Goal: Information Seeking & Learning: Find specific page/section

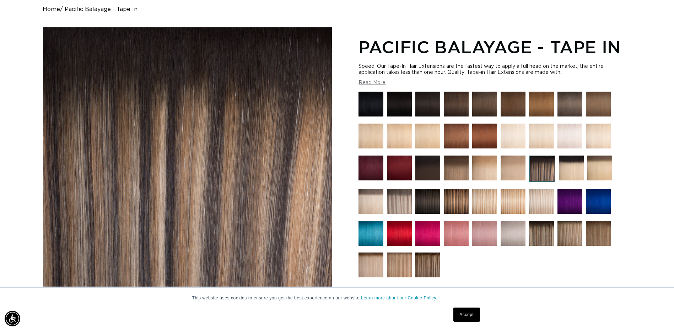
scroll to position [0, 623]
click at [545, 231] on img at bounding box center [541, 233] width 25 height 25
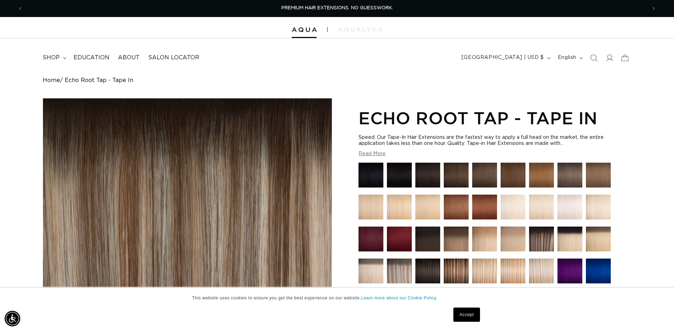
scroll to position [71, 0]
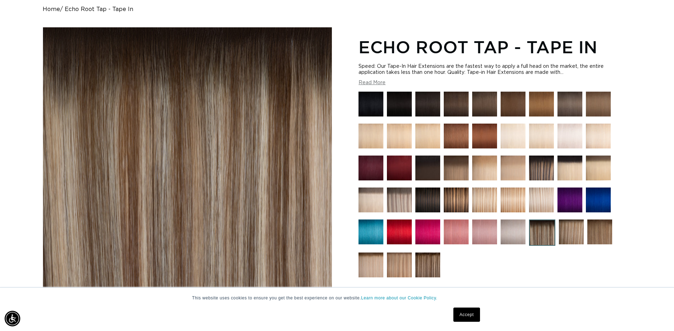
click at [601, 234] on img at bounding box center [599, 231] width 25 height 25
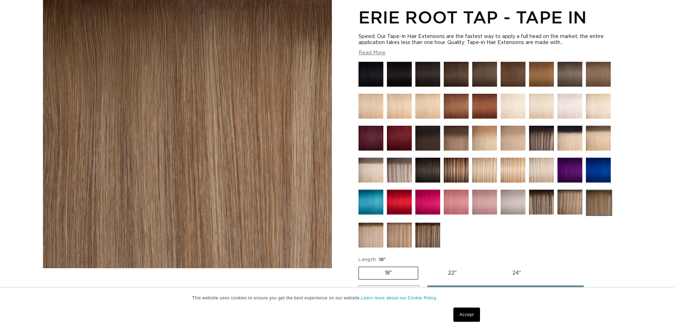
scroll to position [107, 0]
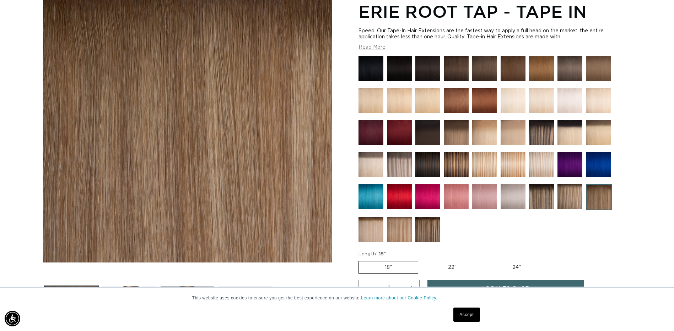
click at [377, 231] on img at bounding box center [370, 229] width 25 height 25
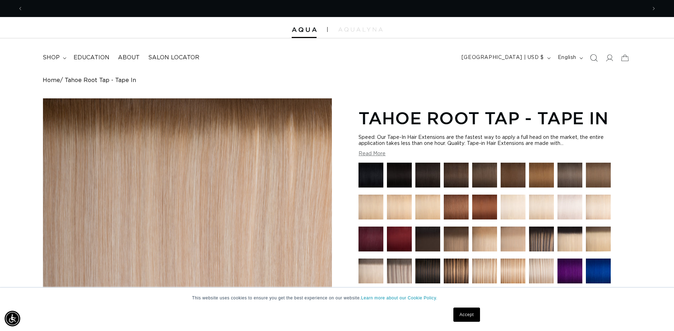
click at [593, 59] on icon "Search" at bounding box center [592, 57] width 7 height 7
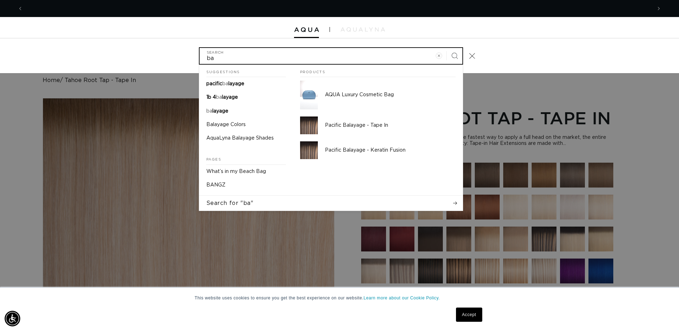
scroll to position [0, 1257]
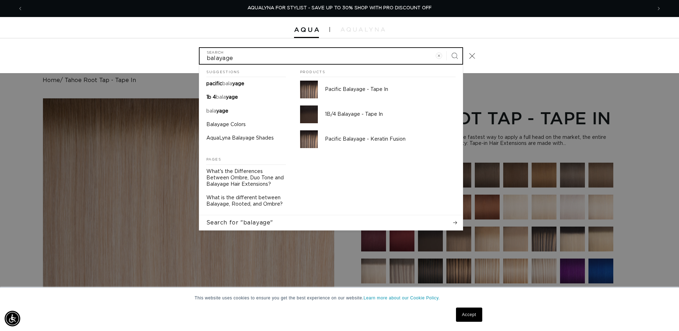
type input "balayage"
click at [447, 48] on button "Search" at bounding box center [455, 56] width 16 height 16
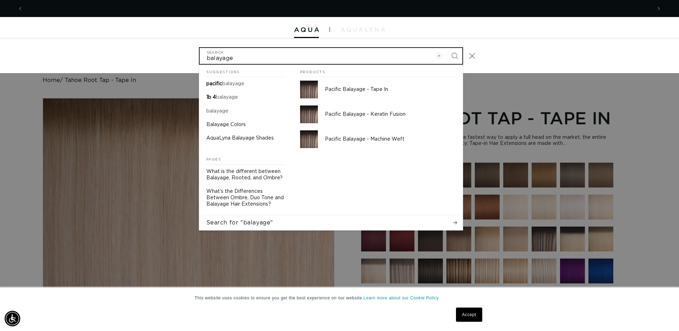
scroll to position [0, 0]
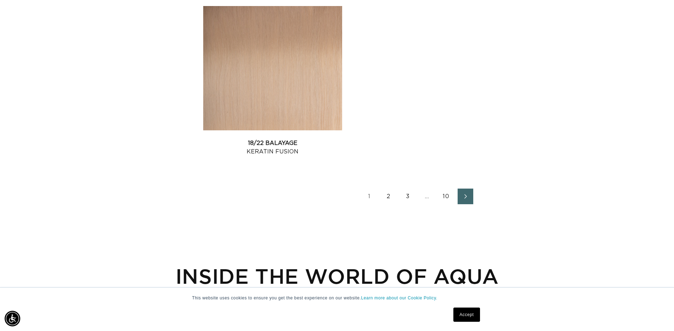
scroll to position [1527, 0]
click at [390, 191] on link "2" at bounding box center [389, 196] width 16 height 16
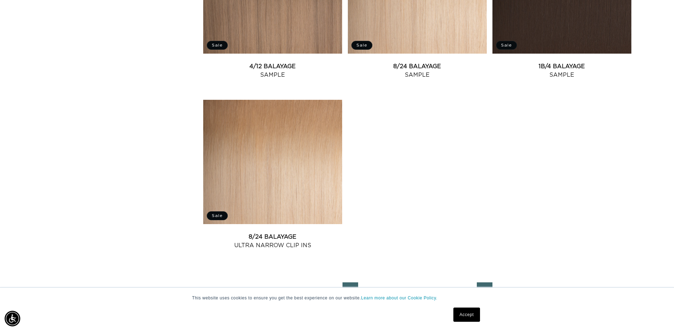
scroll to position [1491, 0]
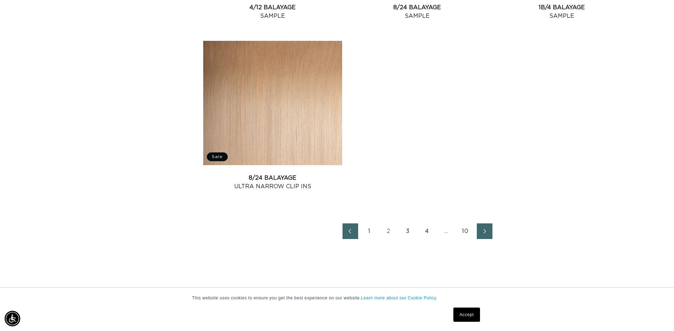
click at [408, 227] on link "3" at bounding box center [408, 231] width 16 height 16
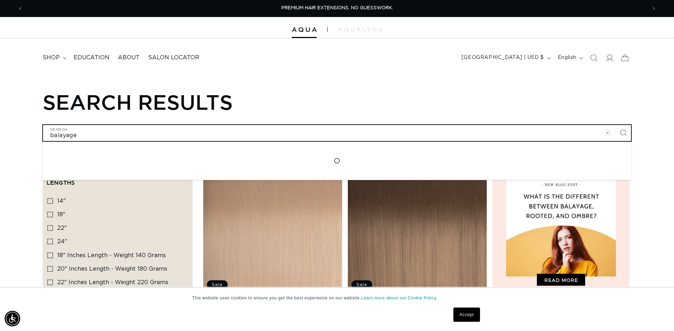
click at [126, 128] on input "balayage" at bounding box center [337, 133] width 588 height 16
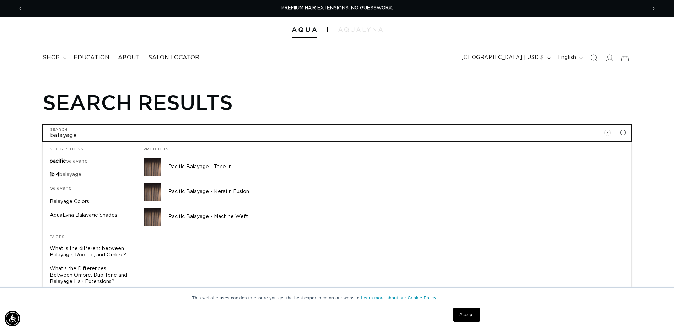
type input "balayage"
type input "balayage m"
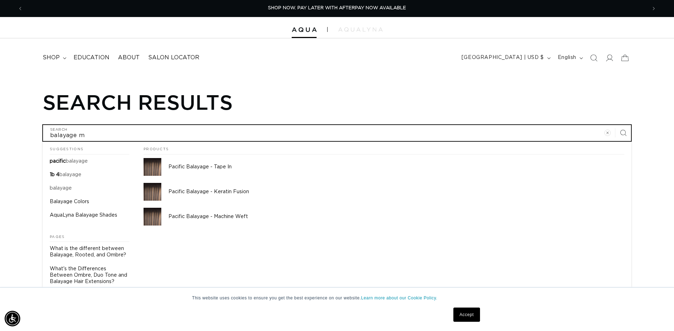
type input "balayage ma"
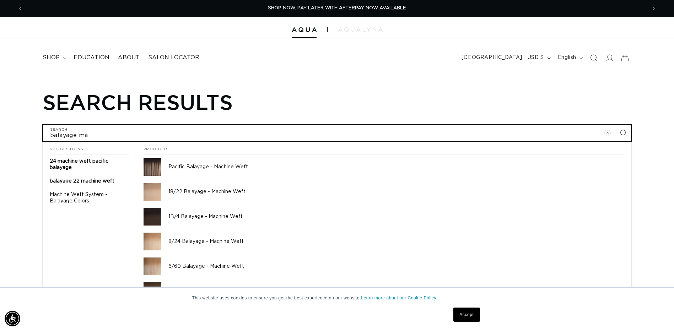
type input "balayage mag"
type input "balayage mage"
type input "balayage magen"
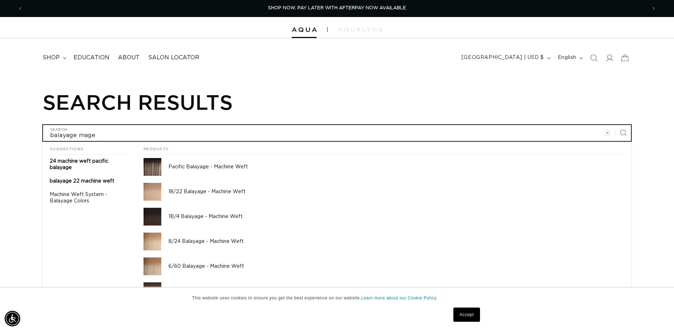
type input "balayage magen"
type input "balayage magent"
type input "balayage magenta"
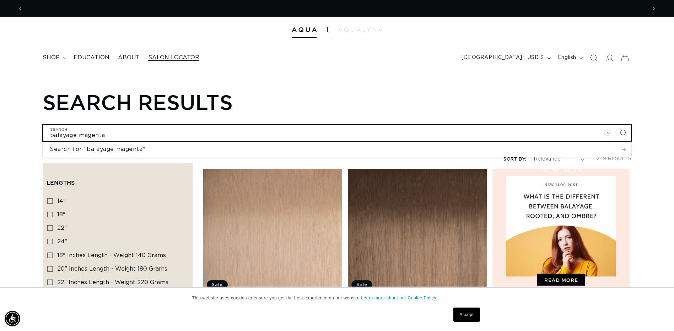
scroll to position [0, 1246]
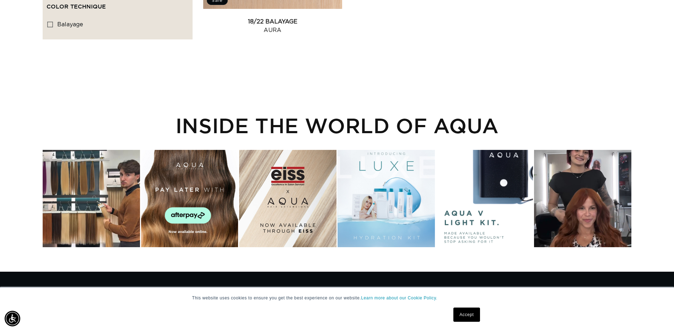
scroll to position [0, 1246]
